Goal: Information Seeking & Learning: Learn about a topic

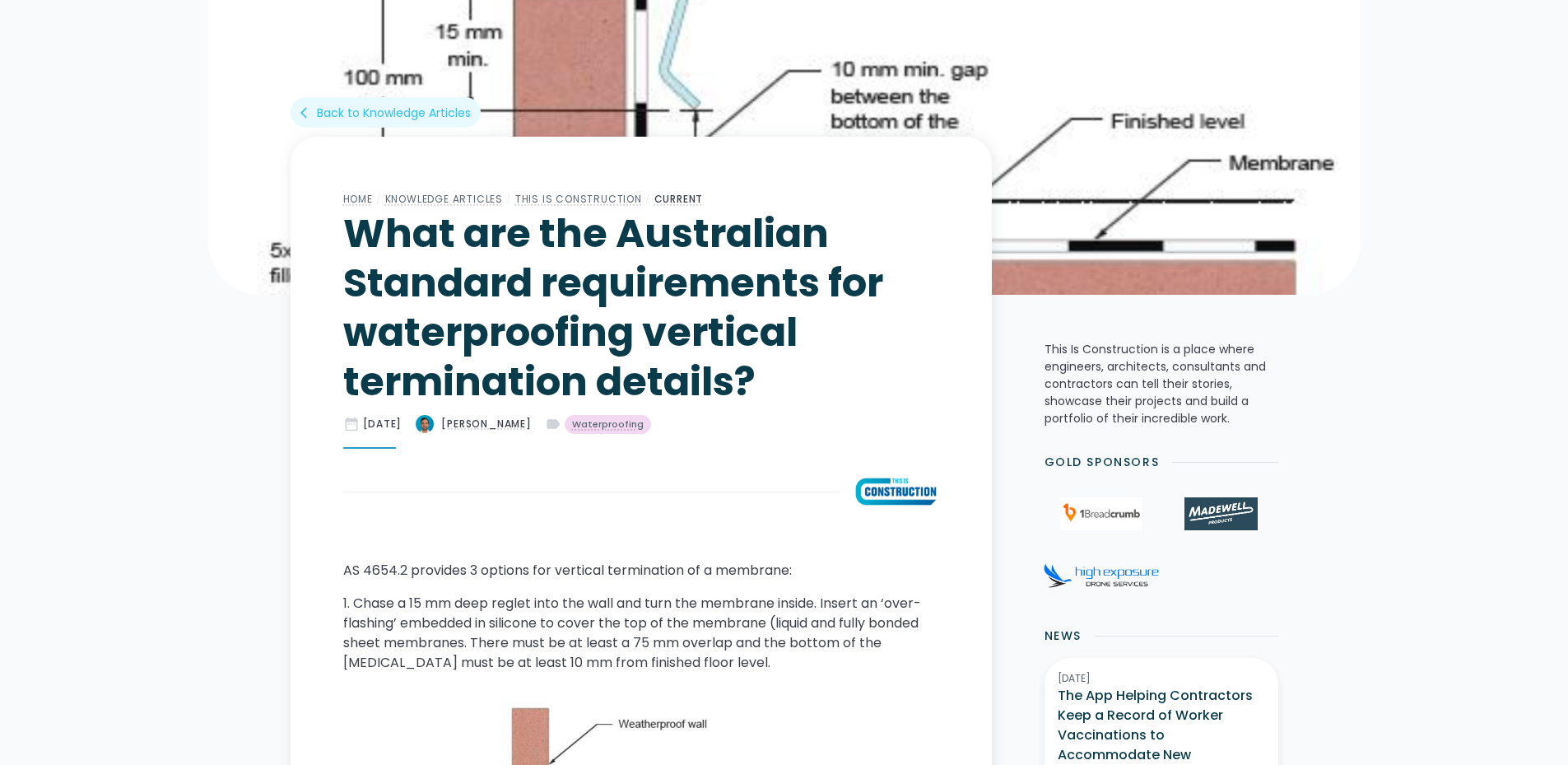
scroll to position [329, 0]
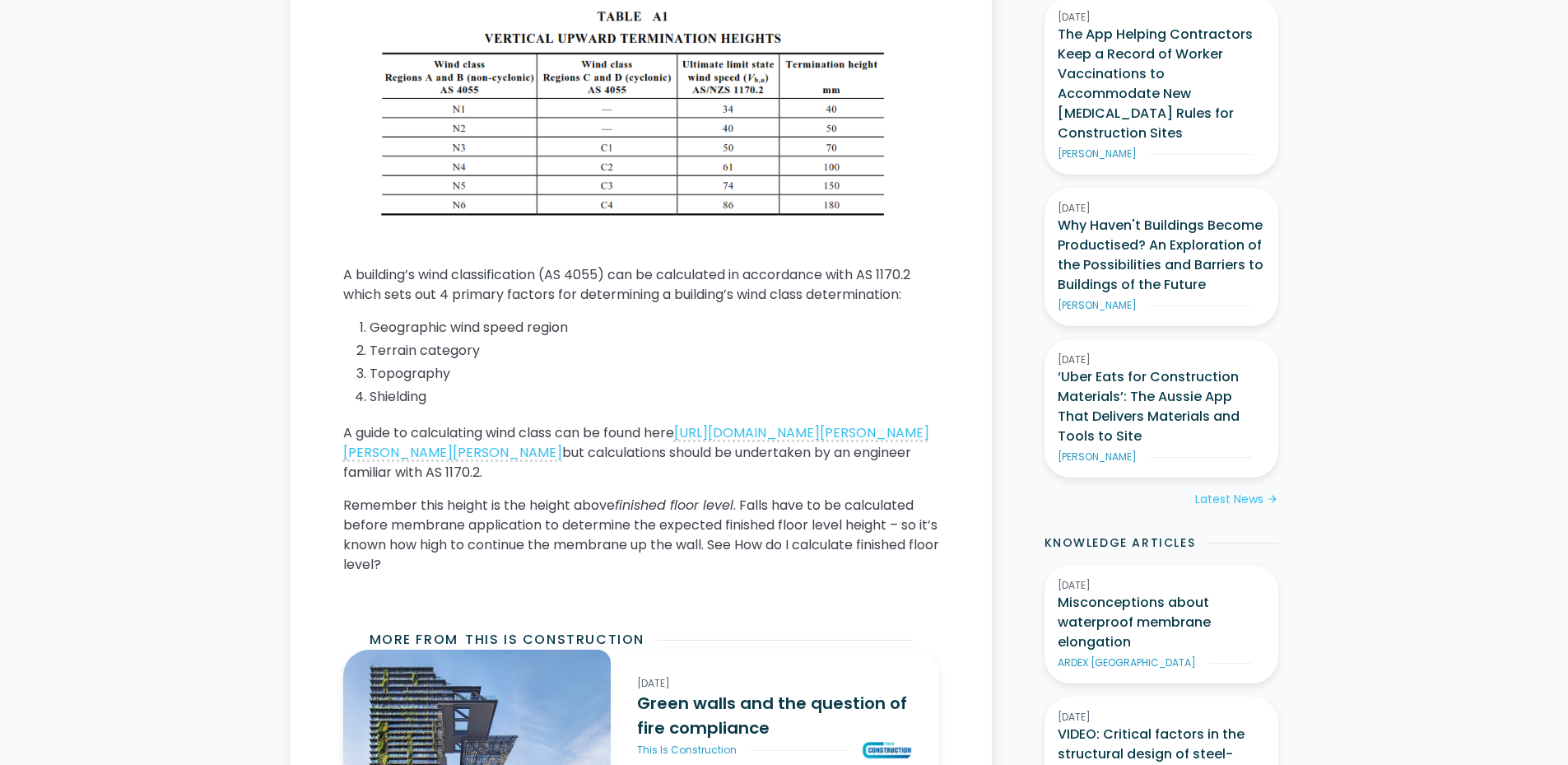
scroll to position [1010, 0]
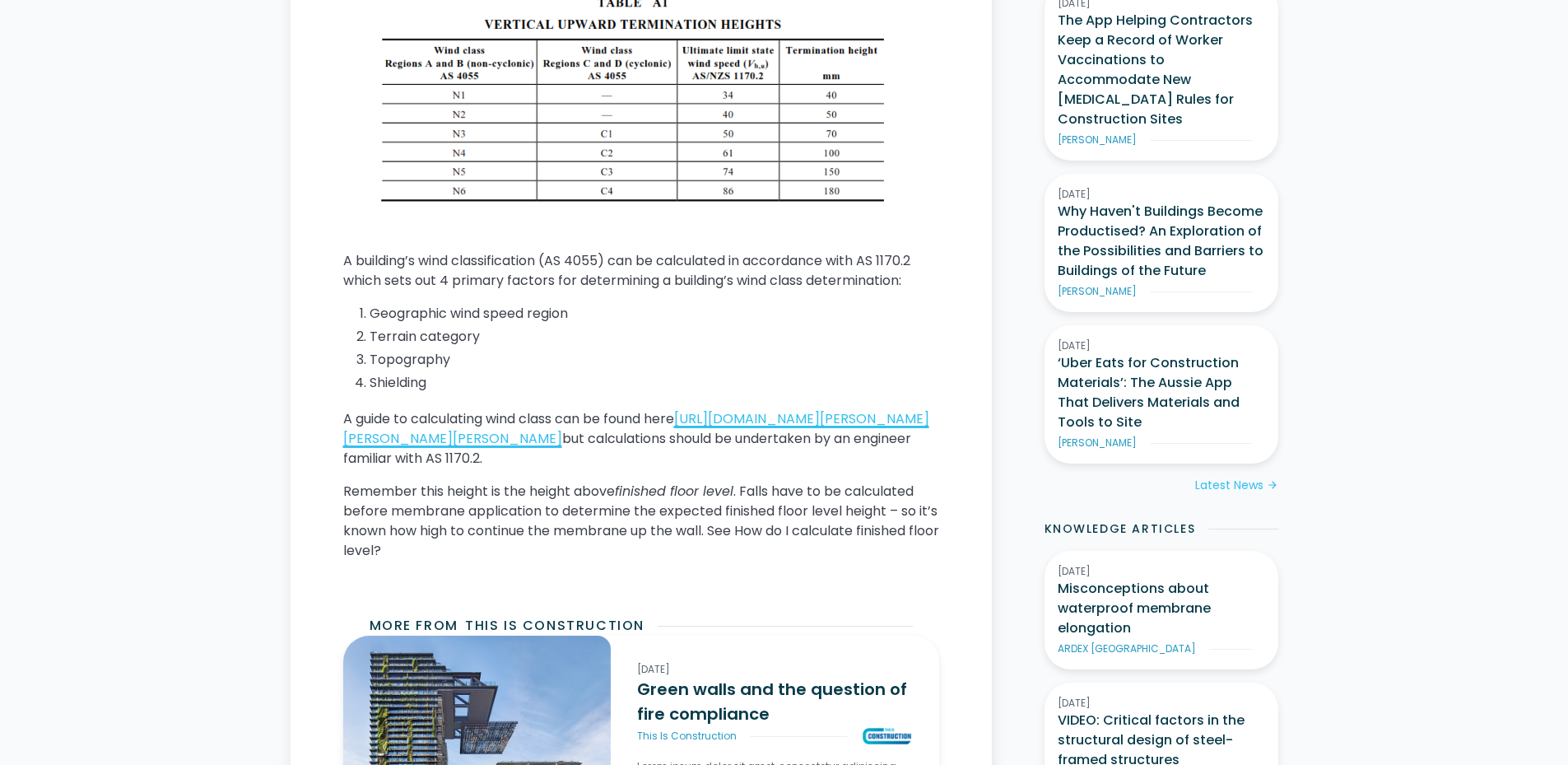
click at [569, 448] on link "https://www.monier.com.au/-/media/monier/feature/professionals/manuals/monier-g…" at bounding box center [636, 428] width 586 height 38
